Goal: Transaction & Acquisition: Purchase product/service

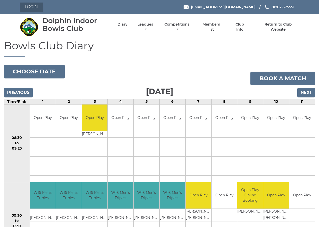
click at [31, 7] on link "Login" at bounding box center [31, 7] width 23 height 9
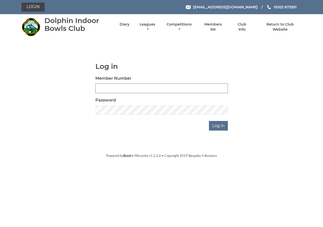
click at [101, 89] on input "Member Number" at bounding box center [161, 88] width 133 height 10
type input "0411"
click at [214, 125] on input "Log in" at bounding box center [218, 126] width 19 height 10
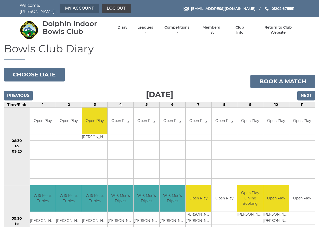
click at [74, 6] on link "My Account" at bounding box center [79, 8] width 39 height 9
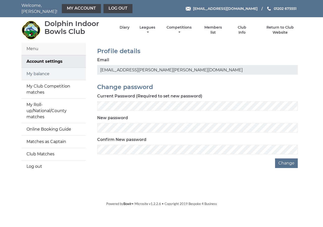
click at [38, 71] on link "My balance" at bounding box center [53, 74] width 64 height 12
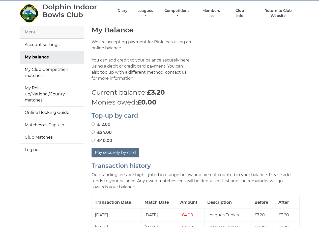
scroll to position [25, 0]
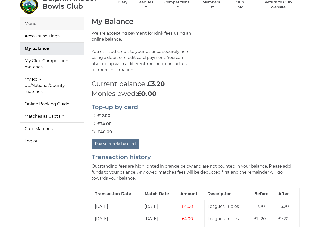
click at [94, 122] on input "£24.00" at bounding box center [93, 123] width 3 height 3
radio input "true"
click at [114, 140] on button "Pay securely by card" at bounding box center [116, 144] width 48 height 10
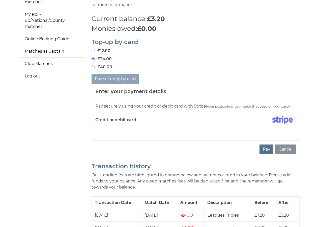
scroll to position [101, 0]
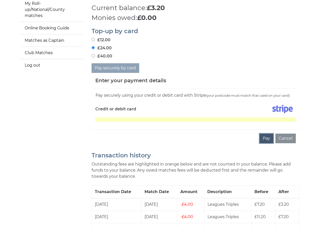
click at [267, 134] on button "Pay" at bounding box center [267, 138] width 14 height 10
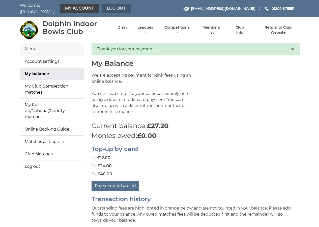
click at [105, 5] on link "Log out" at bounding box center [116, 8] width 29 height 9
